Goal: Task Accomplishment & Management: Manage account settings

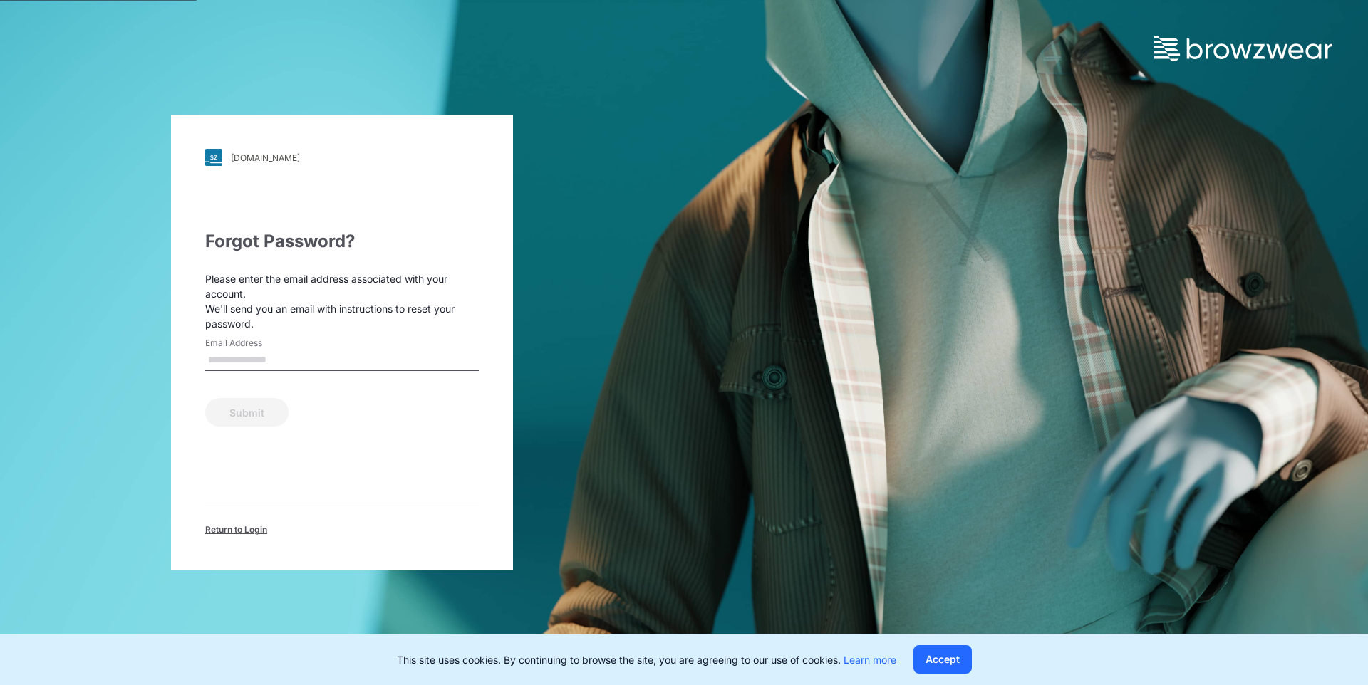
click at [235, 526] on span "Return to Login" at bounding box center [236, 530] width 62 height 13
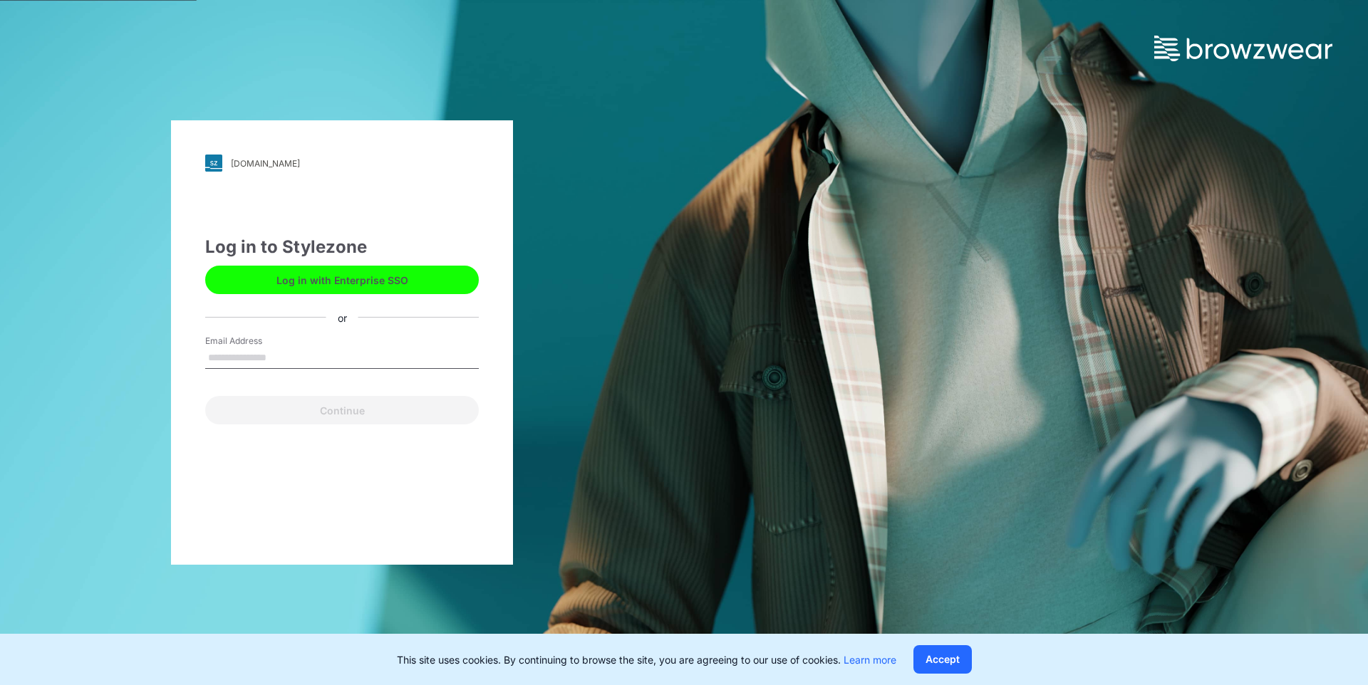
click at [305, 361] on input "Email Address" at bounding box center [342, 358] width 274 height 21
type input "**********"
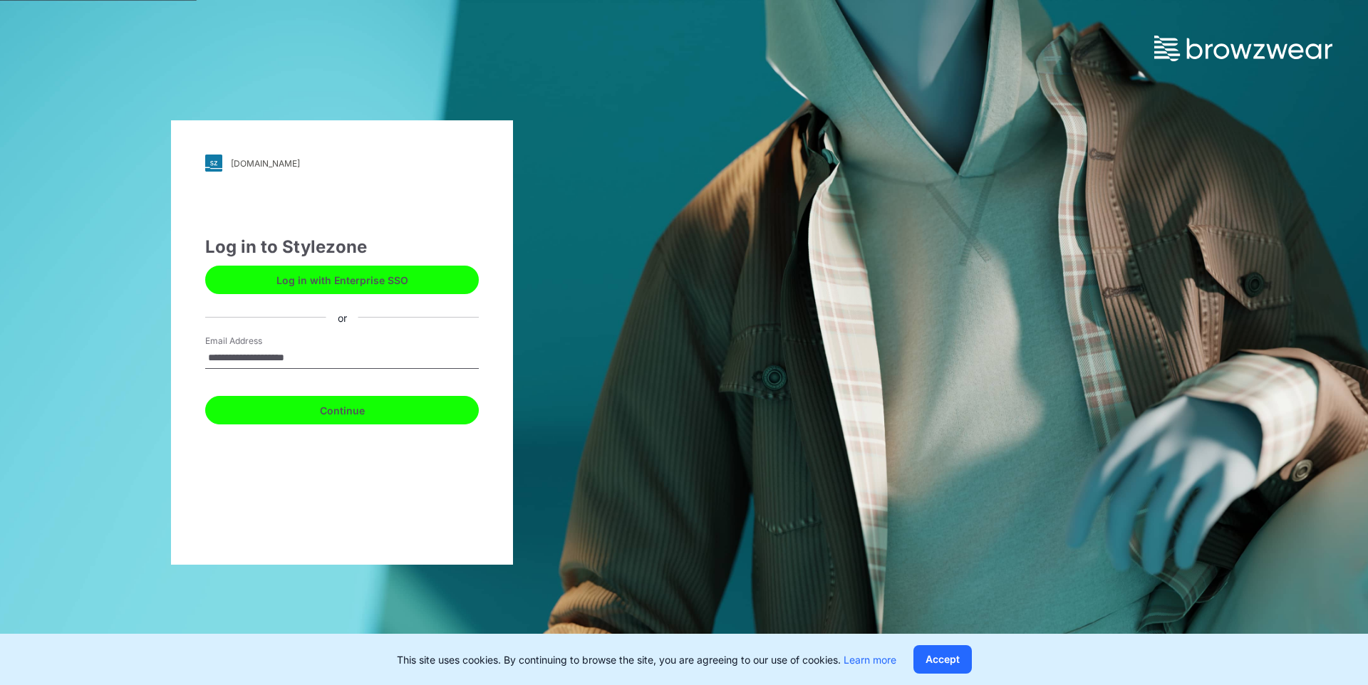
click at [337, 405] on button "Continue" at bounding box center [342, 410] width 274 height 28
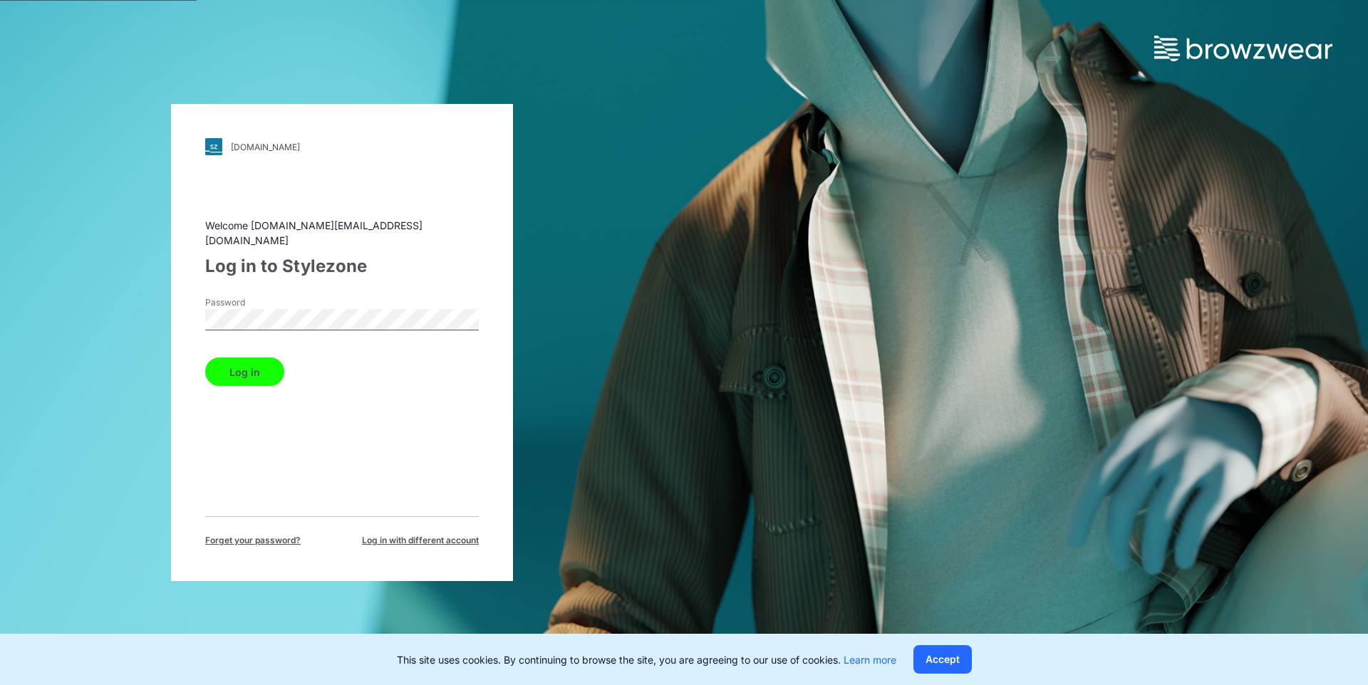
click at [260, 358] on button "Log in" at bounding box center [244, 372] width 79 height 28
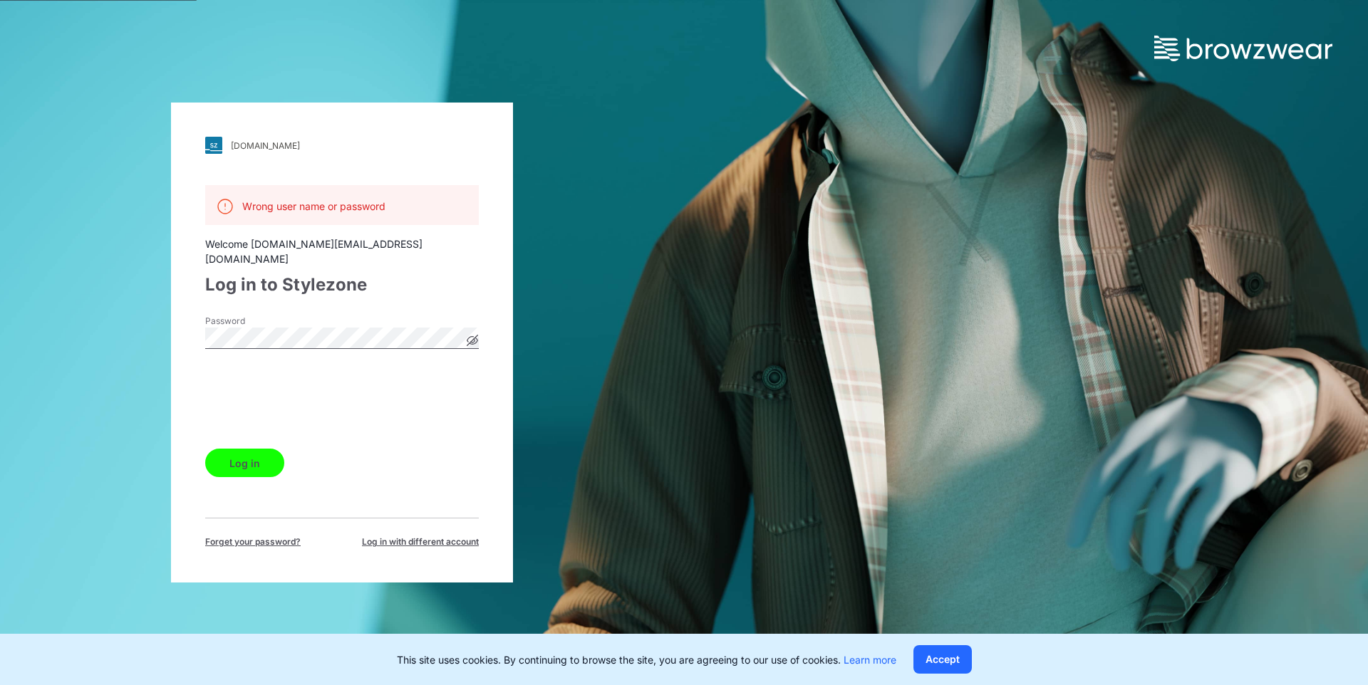
click at [273, 536] on span "Forget your password?" at bounding box center [252, 542] width 95 height 13
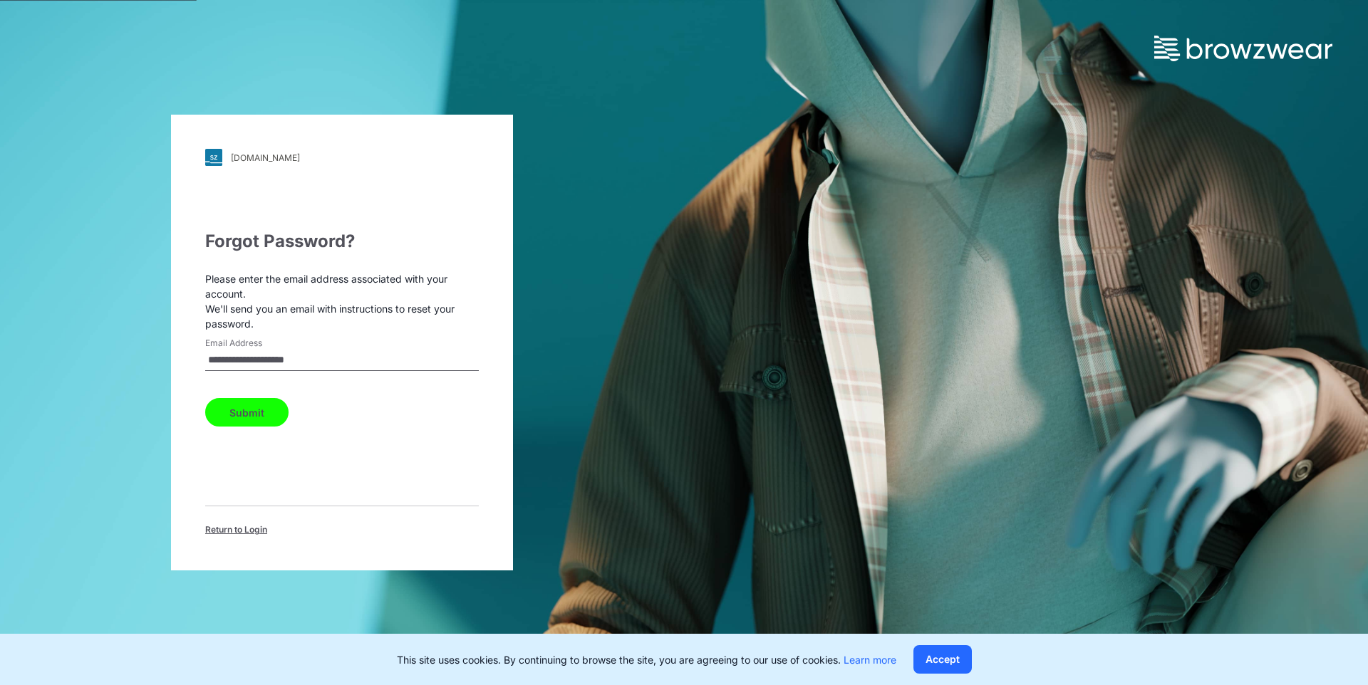
click at [263, 420] on button "Submit" at bounding box center [246, 412] width 83 height 28
